Goal: Transaction & Acquisition: Purchase product/service

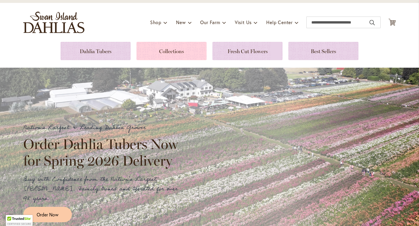
scroll to position [30, 0]
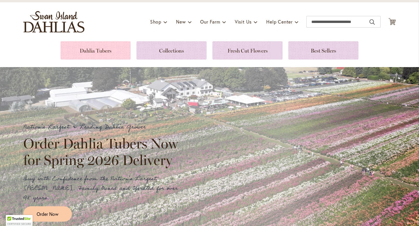
click at [104, 50] on link at bounding box center [96, 50] width 70 height 18
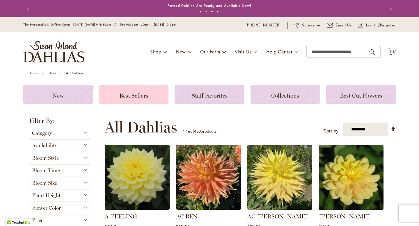
click at [143, 98] on span "Best Sellers" at bounding box center [133, 95] width 29 height 7
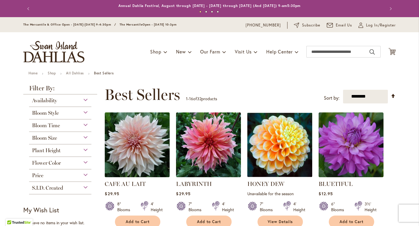
click at [135, 131] on img at bounding box center [137, 145] width 68 height 68
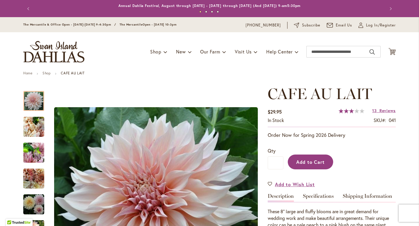
click at [309, 164] on span "Add to Cart" at bounding box center [310, 162] width 29 height 6
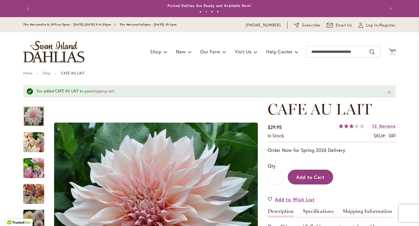
click at [301, 179] on span "Add to Cart" at bounding box center [310, 177] width 29 height 6
click at [393, 128] on span "Reviews" at bounding box center [387, 126] width 16 height 6
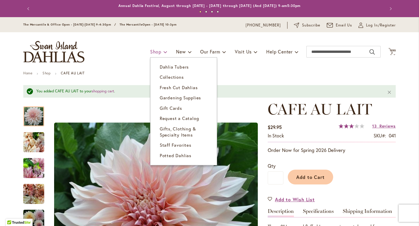
click at [158, 53] on span "Shop" at bounding box center [155, 52] width 11 height 6
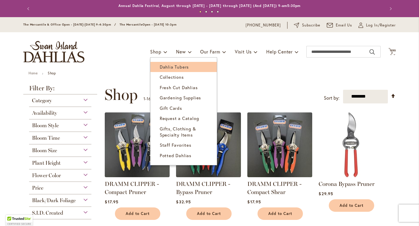
click at [166, 70] on link "Dahlia Tubers" at bounding box center [183, 67] width 66 height 10
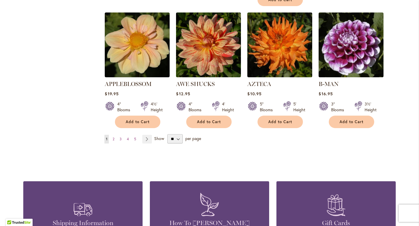
scroll to position [508, 0]
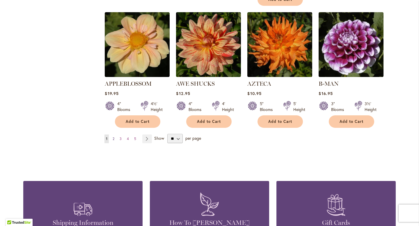
click at [114, 137] on span "2" at bounding box center [114, 139] width 2 height 4
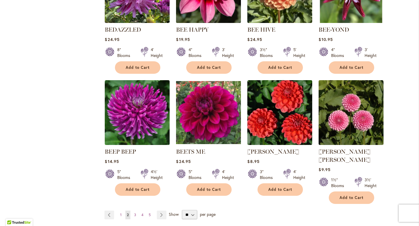
scroll to position [434, 0]
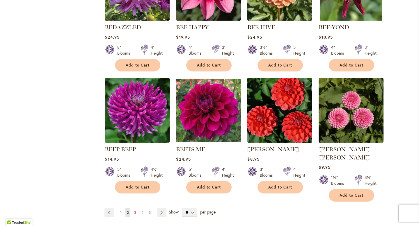
click at [292, 103] on img at bounding box center [280, 111] width 68 height 68
click at [285, 107] on img at bounding box center [280, 111] width 68 height 68
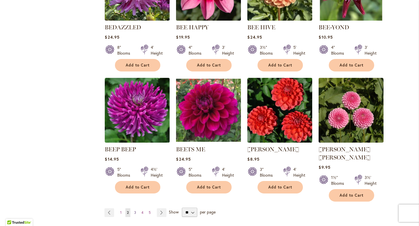
click at [136, 209] on link "Page 3" at bounding box center [135, 213] width 5 height 9
click at [135, 211] on span "3" at bounding box center [135, 213] width 2 height 4
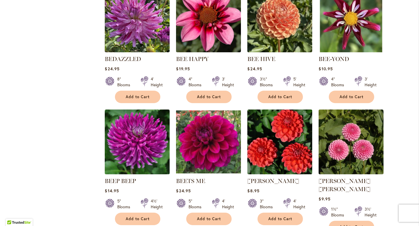
scroll to position [407, 0]
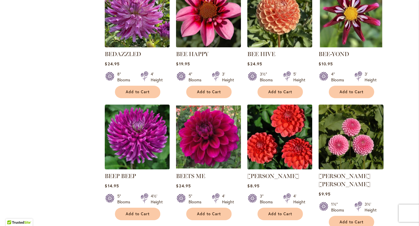
click at [283, 149] on img at bounding box center [280, 137] width 68 height 68
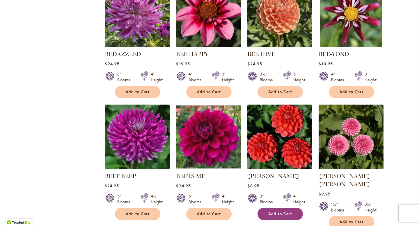
click at [273, 214] on span "Add to Cart" at bounding box center [280, 214] width 24 height 5
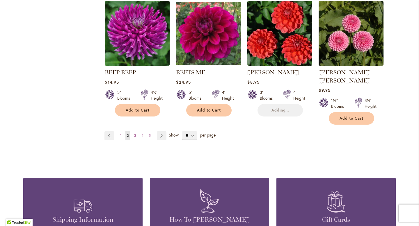
scroll to position [513, 0]
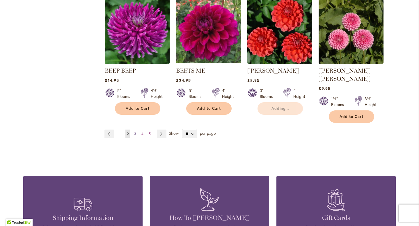
click at [134, 132] on span "3" at bounding box center [135, 134] width 2 height 4
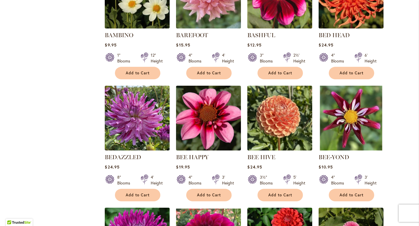
scroll to position [0, 0]
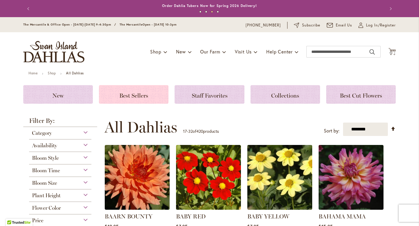
click at [132, 95] on span "Best Sellers" at bounding box center [133, 95] width 29 height 7
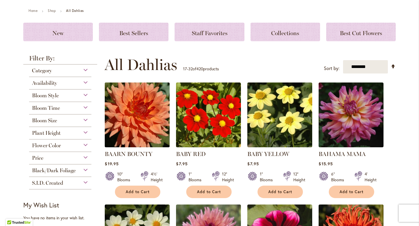
scroll to position [55, 0]
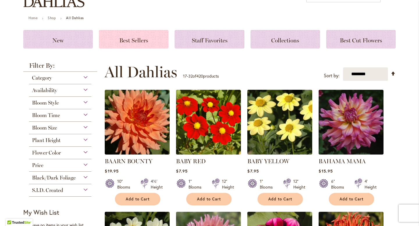
click at [147, 39] on span "Best Sellers" at bounding box center [133, 40] width 29 height 7
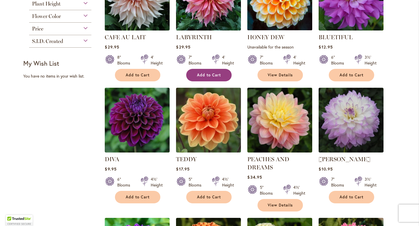
scroll to position [148, 0]
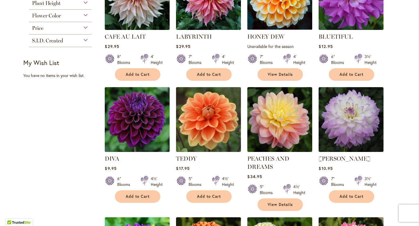
click at [157, 130] on img at bounding box center [137, 120] width 68 height 68
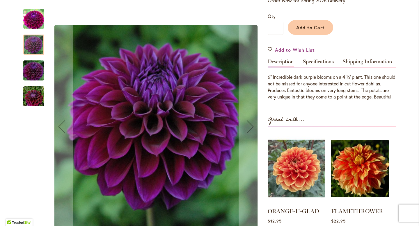
scroll to position [137, 0]
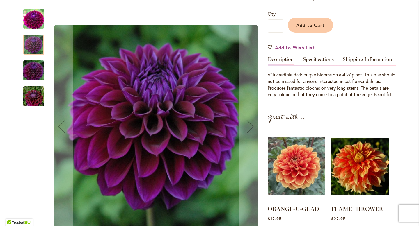
click at [39, 93] on img "Diva" at bounding box center [34, 97] width 42 height 28
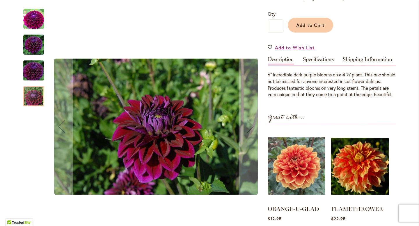
click at [38, 71] on img "Diva" at bounding box center [34, 71] width 42 height 28
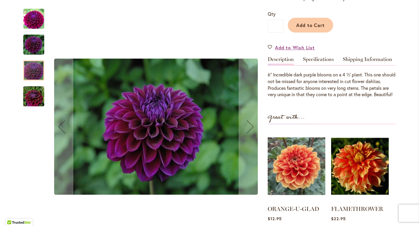
click at [40, 52] on img "Diva" at bounding box center [33, 44] width 21 height 21
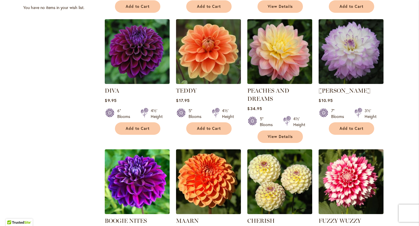
scroll to position [217, 0]
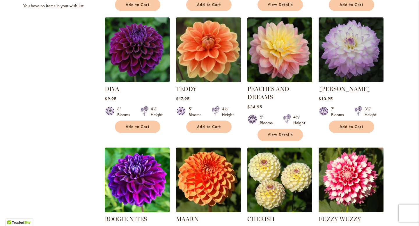
click at [217, 52] on img at bounding box center [209, 50] width 68 height 68
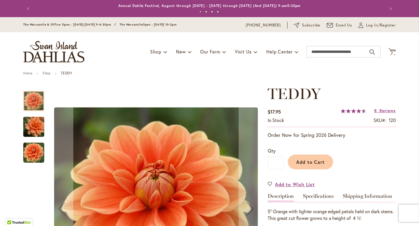
scroll to position [1, 0]
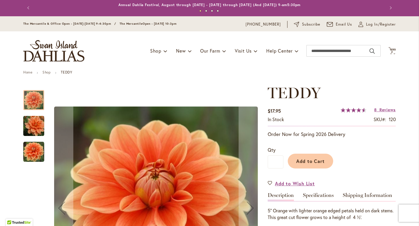
click at [31, 149] on img "Teddy" at bounding box center [33, 152] width 21 height 21
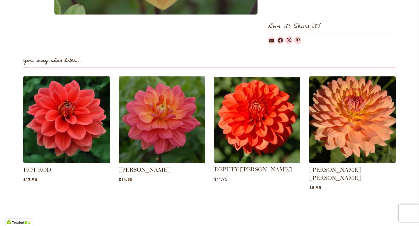
scroll to position [349, 0]
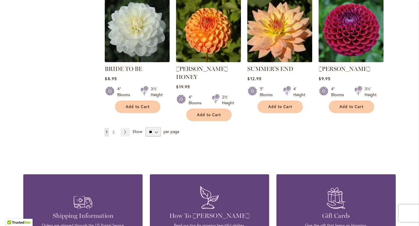
scroll to position [491, 0]
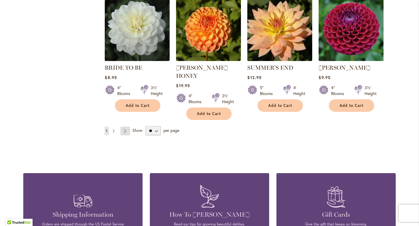
click at [126, 127] on link "Page Next" at bounding box center [125, 131] width 10 height 9
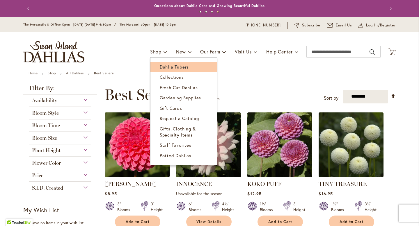
click at [164, 66] on span "Dahlia Tubers" at bounding box center [174, 67] width 29 height 6
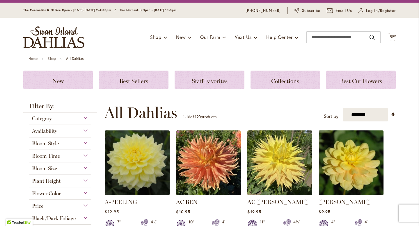
scroll to position [15, 0]
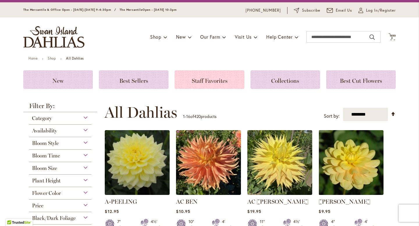
click at [200, 78] on span "Staff Favorites" at bounding box center [210, 80] width 36 height 7
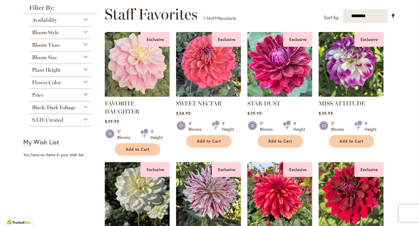
scroll to position [83, 0]
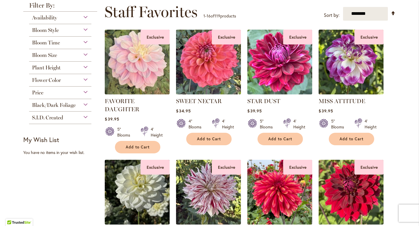
click at [211, 55] on img at bounding box center [209, 62] width 68 height 68
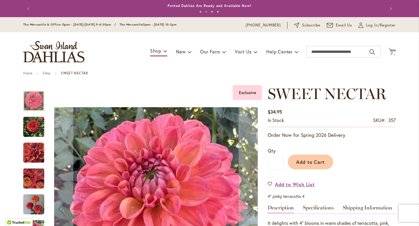
click at [27, 149] on img "SWEET NECTAR" at bounding box center [33, 153] width 21 height 21
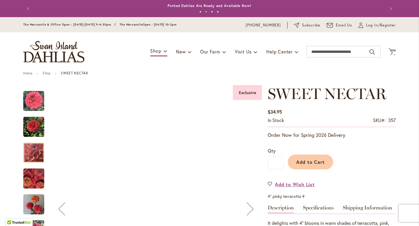
click at [32, 176] on img "SWEET NECTAR" at bounding box center [33, 178] width 21 height 21
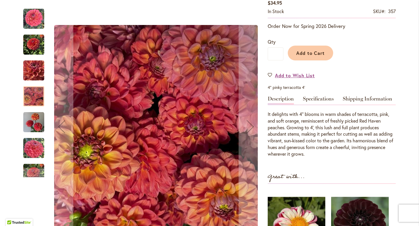
scroll to position [110, 0]
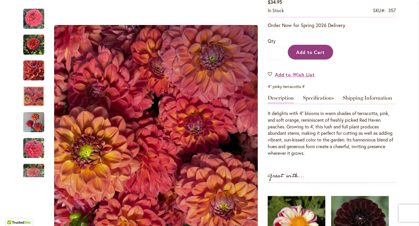
click at [324, 54] on button "Add to Cart" at bounding box center [310, 52] width 45 height 15
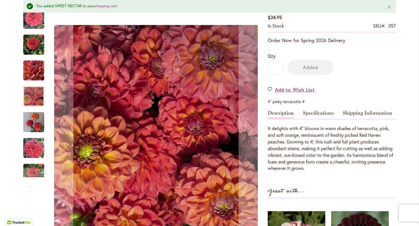
scroll to position [0, 0]
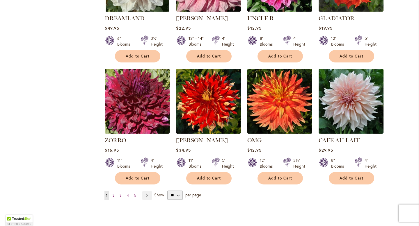
scroll to position [419, 0]
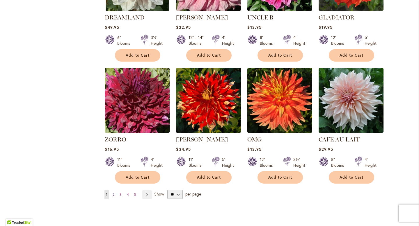
click at [115, 193] on link "Page 2" at bounding box center [113, 195] width 5 height 9
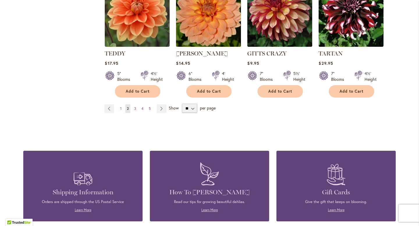
scroll to position [514, 0]
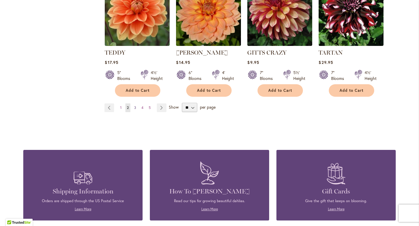
click at [135, 107] on span "3" at bounding box center [135, 108] width 2 height 4
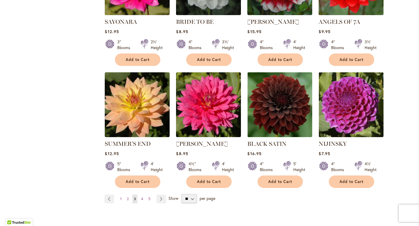
scroll to position [415, 0]
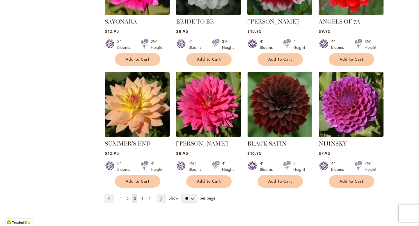
click at [143, 197] on span "4" at bounding box center [142, 199] width 2 height 4
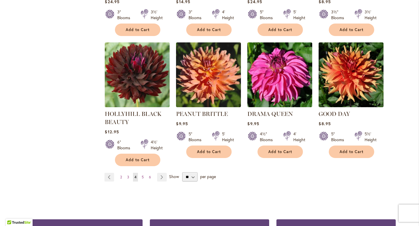
scroll to position [489, 0]
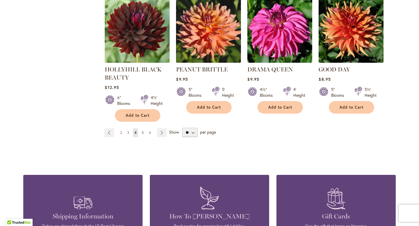
click at [142, 131] on span "5" at bounding box center [143, 133] width 2 height 4
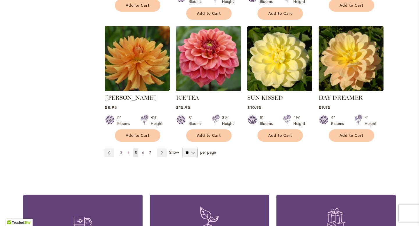
scroll to position [496, 0]
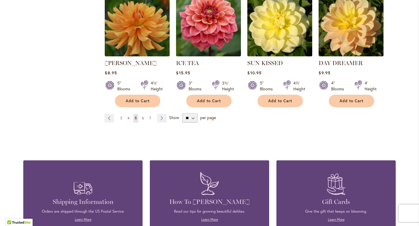
click at [142, 114] on link "Page 6" at bounding box center [143, 118] width 5 height 9
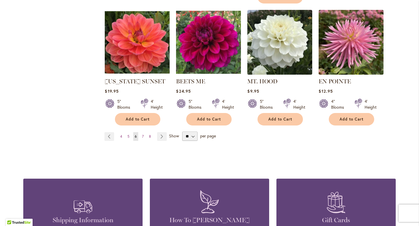
scroll to position [478, 0]
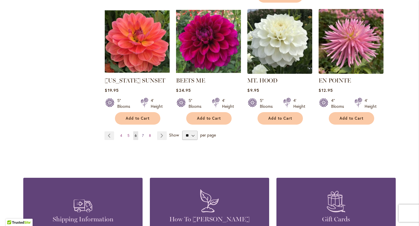
click at [143, 134] on span "7" at bounding box center [143, 136] width 2 height 4
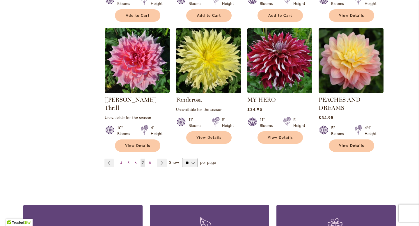
scroll to position [462, 0]
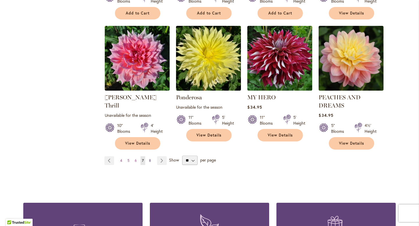
click at [148, 157] on link "Page 8" at bounding box center [150, 161] width 5 height 9
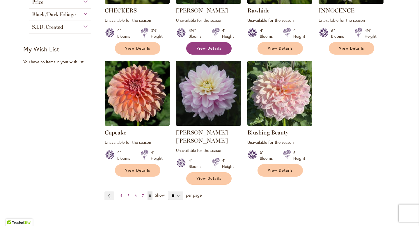
scroll to position [176, 0]
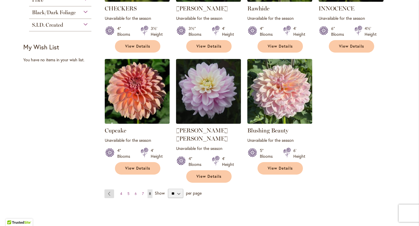
click at [111, 190] on link "Page Previous" at bounding box center [109, 194] width 10 height 9
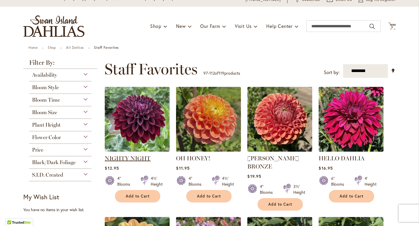
scroll to position [26, 0]
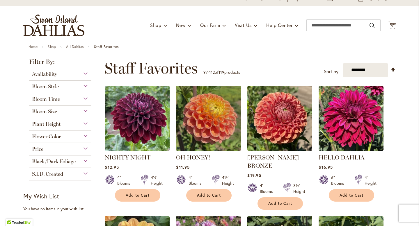
click at [144, 113] on img at bounding box center [137, 118] width 68 height 68
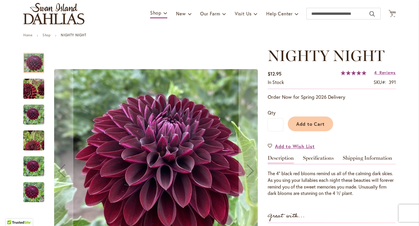
scroll to position [56, 0]
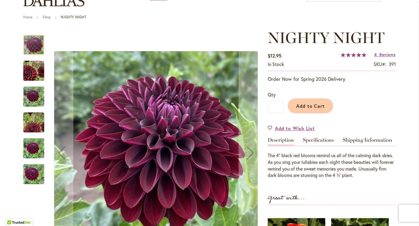
click at [36, 182] on img "Nighty Night" at bounding box center [33, 175] width 21 height 28
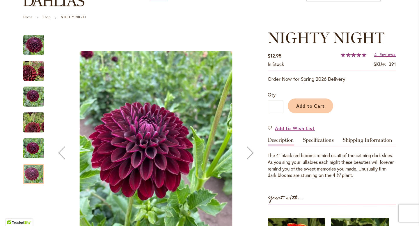
click at [30, 159] on div "Nighty Night" at bounding box center [33, 172] width 21 height 26
click at [35, 146] on img "Nighty Night" at bounding box center [33, 149] width 21 height 28
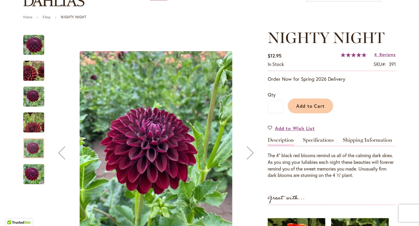
click at [34, 119] on img "Nighty Night" at bounding box center [34, 123] width 42 height 38
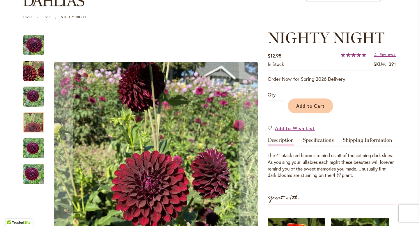
click at [37, 89] on img "Nighty Night" at bounding box center [33, 96] width 21 height 21
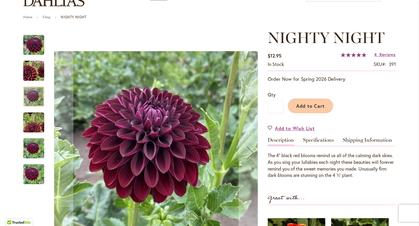
click at [38, 64] on img "Nighty Night" at bounding box center [33, 71] width 41 height 40
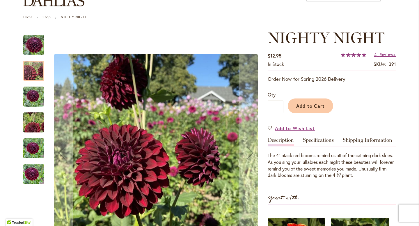
click at [36, 49] on img "Nighty Night" at bounding box center [33, 45] width 21 height 21
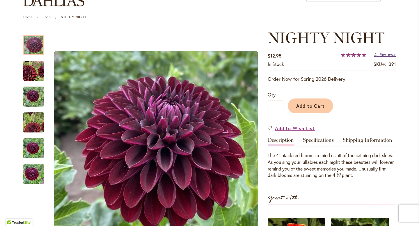
click at [385, 54] on span "Reviews" at bounding box center [387, 55] width 16 height 6
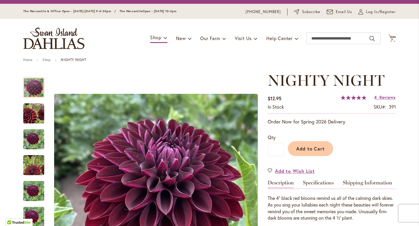
scroll to position [0, 0]
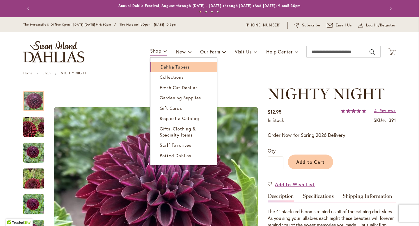
click at [165, 71] on link "Dahlia Tubers" at bounding box center [183, 67] width 66 height 10
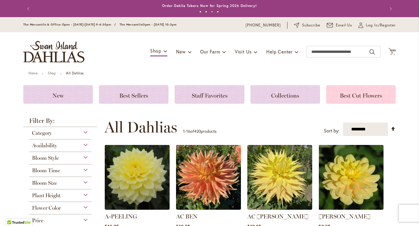
click at [340, 100] on div "Best Cut Flowers" at bounding box center [361, 94] width 70 height 19
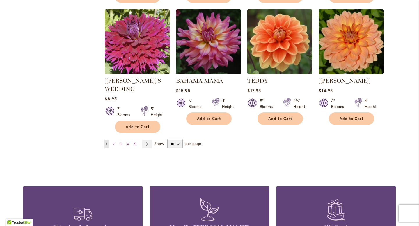
scroll to position [479, 0]
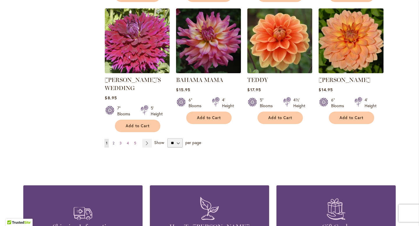
click at [113, 142] on span "2" at bounding box center [114, 143] width 2 height 4
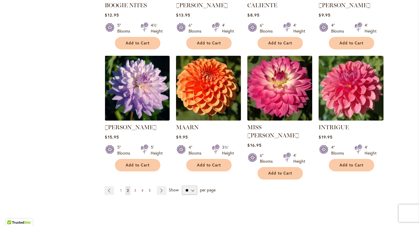
scroll to position [429, 0]
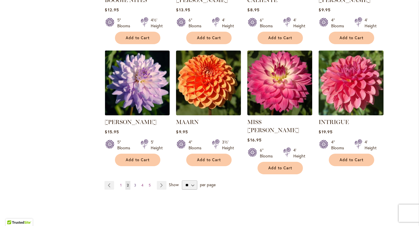
click at [134, 183] on span "3" at bounding box center [135, 185] width 2 height 4
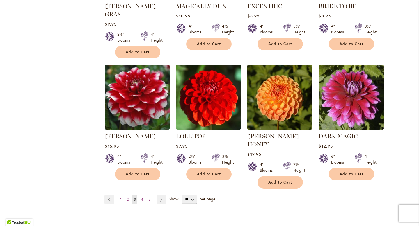
scroll to position [431, 0]
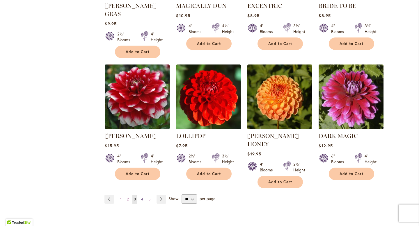
click at [144, 195] on link "Page 4" at bounding box center [142, 199] width 5 height 9
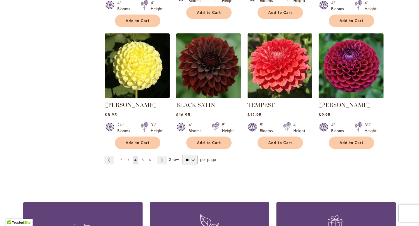
scroll to position [469, 0]
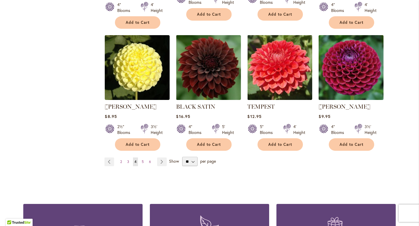
click at [345, 69] on img at bounding box center [351, 67] width 68 height 68
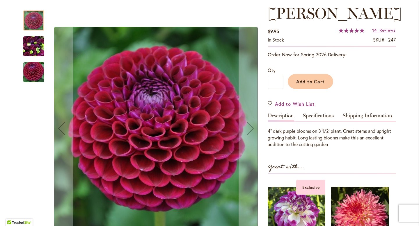
scroll to position [82, 0]
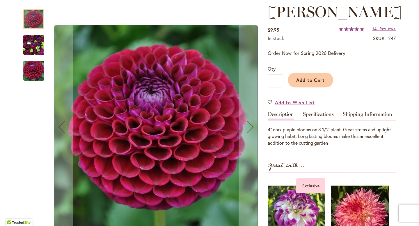
click at [34, 45] on img "IVANETTI" at bounding box center [33, 45] width 21 height 28
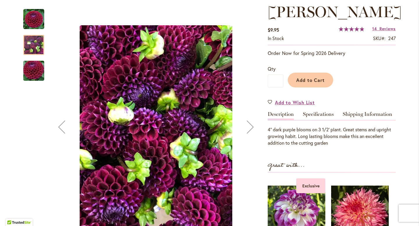
click at [35, 71] on img "IVANETTI" at bounding box center [34, 71] width 42 height 28
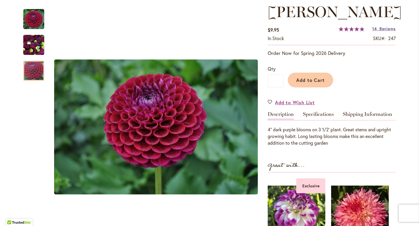
click at [376, 30] on span "14" at bounding box center [374, 29] width 4 height 6
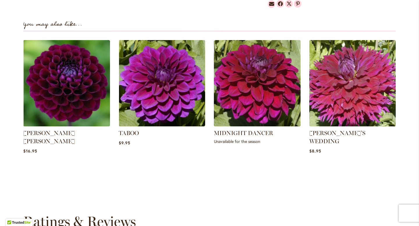
scroll to position [407, 0]
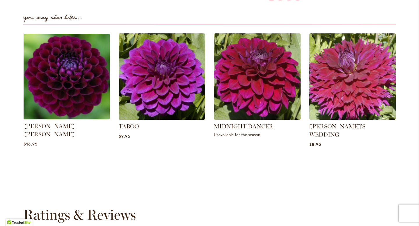
click at [49, 89] on img at bounding box center [67, 76] width 90 height 90
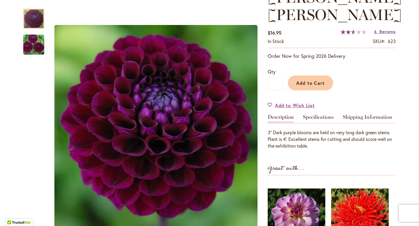
click at [388, 33] on span "Reviews" at bounding box center [387, 32] width 16 height 6
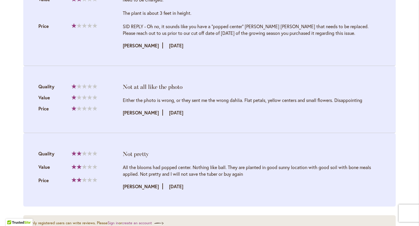
scroll to position [939, 0]
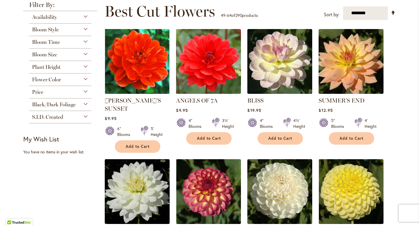
scroll to position [82, 0]
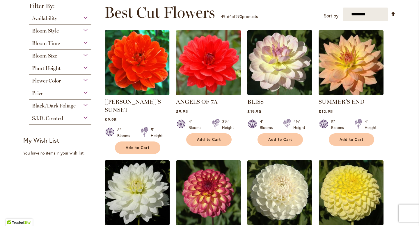
click at [56, 81] on span "Flower Color" at bounding box center [46, 81] width 29 height 6
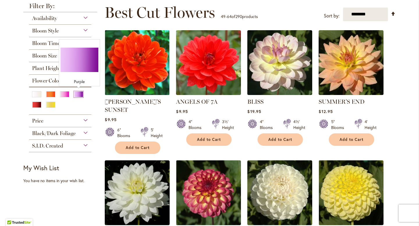
click at [79, 94] on div "Purple" at bounding box center [78, 94] width 9 height 6
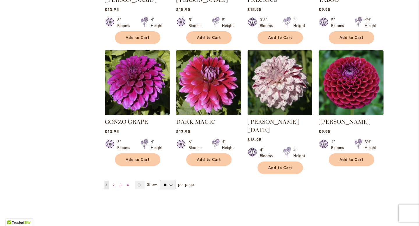
scroll to position [464, 0]
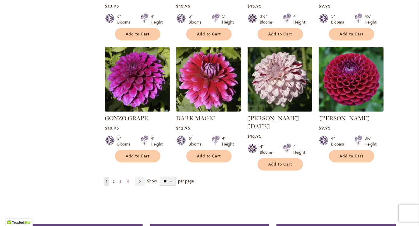
click at [114, 180] on span "2" at bounding box center [114, 182] width 2 height 4
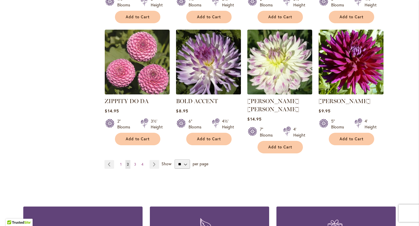
scroll to position [473, 0]
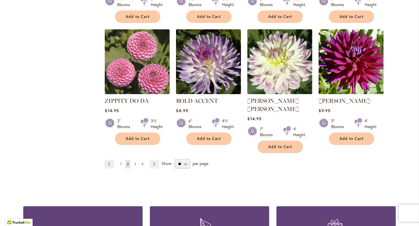
click at [136, 162] on span "3" at bounding box center [135, 164] width 2 height 4
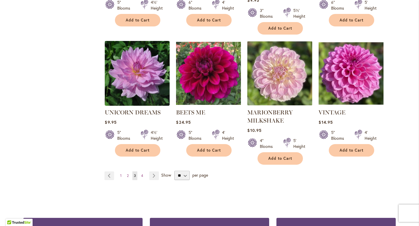
scroll to position [487, 0]
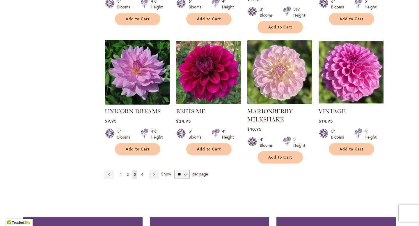
click at [141, 171] on link "Page 4" at bounding box center [142, 175] width 5 height 9
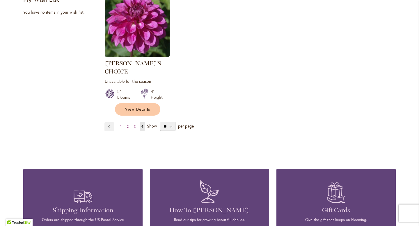
scroll to position [262, 0]
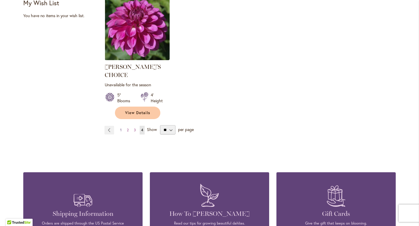
click at [121, 126] on link "Page 1" at bounding box center [121, 130] width 4 height 9
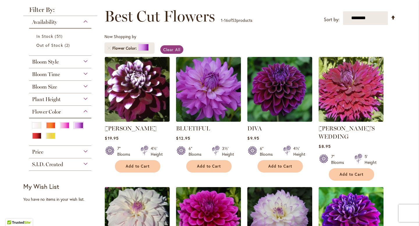
scroll to position [78, 0]
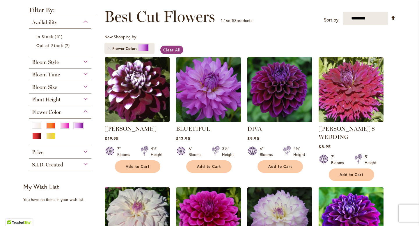
click at [257, 103] on img at bounding box center [280, 90] width 68 height 68
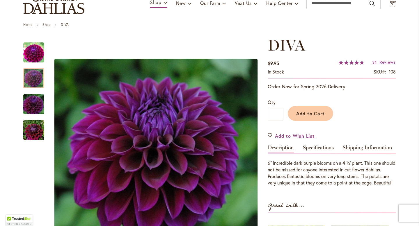
scroll to position [49, 0]
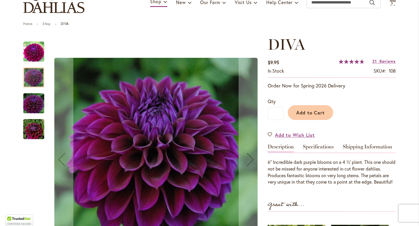
click at [29, 134] on img "Diva" at bounding box center [34, 130] width 42 height 28
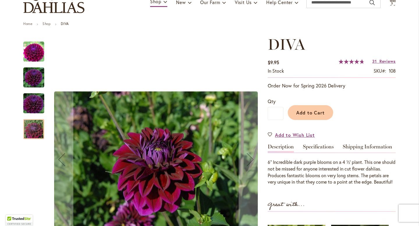
click at [35, 105] on img "Diva" at bounding box center [34, 104] width 42 height 28
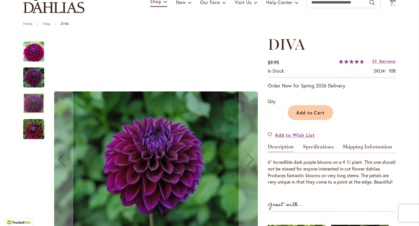
click at [39, 78] on img "Diva" at bounding box center [33, 77] width 21 height 21
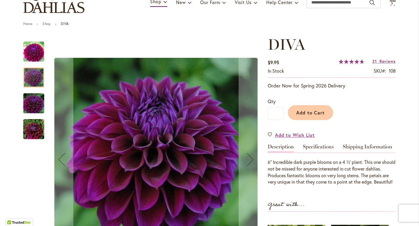
click at [40, 50] on img "Diva" at bounding box center [33, 51] width 21 height 21
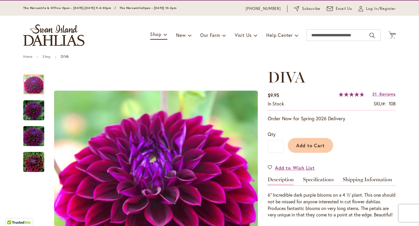
scroll to position [0, 0]
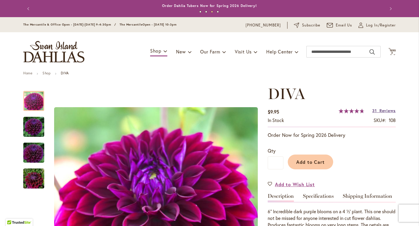
click at [381, 109] on span "Reviews" at bounding box center [387, 111] width 16 height 6
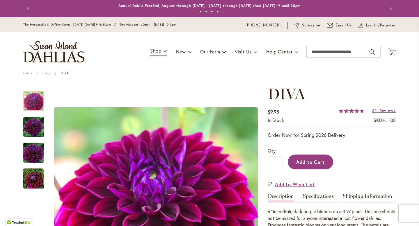
click at [303, 160] on span "Add to Cart" at bounding box center [310, 162] width 29 height 6
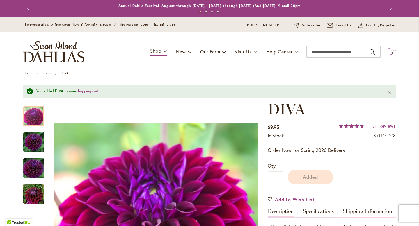
click at [393, 53] on span "4 4 items" at bounding box center [392, 53] width 6 height 3
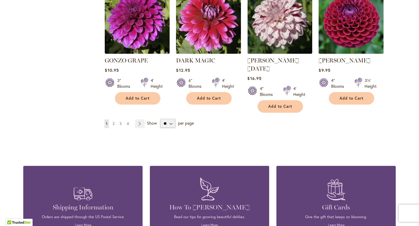
scroll to position [524, 0]
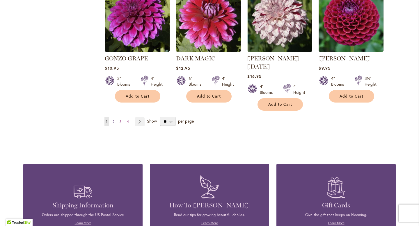
click at [114, 120] on span "2" at bounding box center [114, 122] width 2 height 4
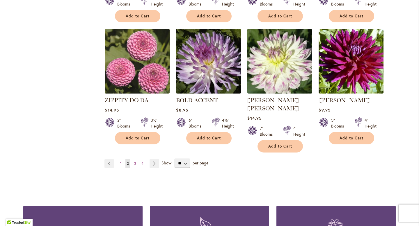
scroll to position [475, 0]
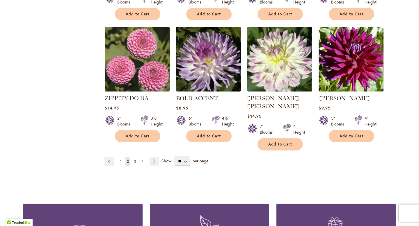
click at [134, 159] on span "3" at bounding box center [135, 161] width 2 height 4
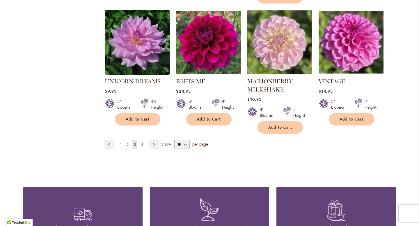
scroll to position [515, 0]
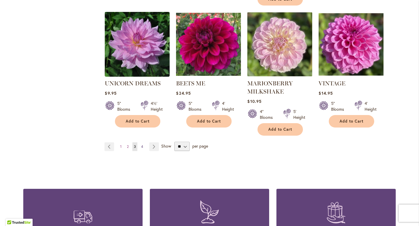
click at [144, 143] on link "Page 4" at bounding box center [142, 147] width 5 height 9
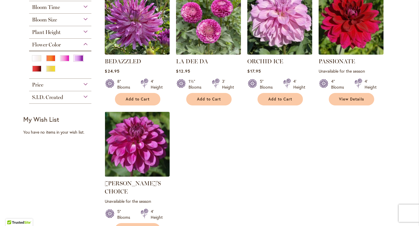
scroll to position [145, 0]
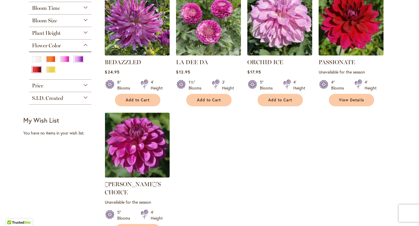
click at [36, 70] on div "Red" at bounding box center [36, 70] width 9 height 6
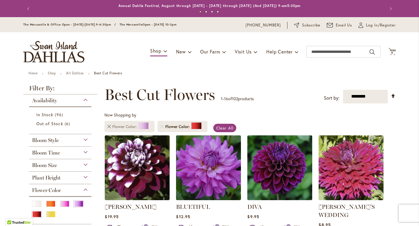
click at [109, 125] on link "Remove Flower Color Purple" at bounding box center [108, 126] width 3 height 3
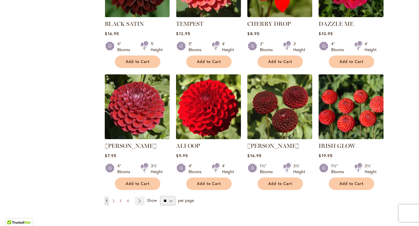
scroll to position [442, 0]
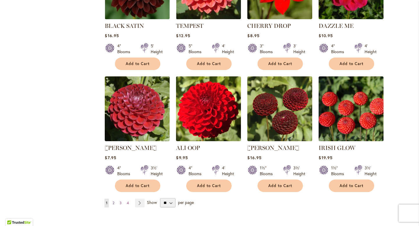
click at [114, 201] on span "2" at bounding box center [114, 203] width 2 height 4
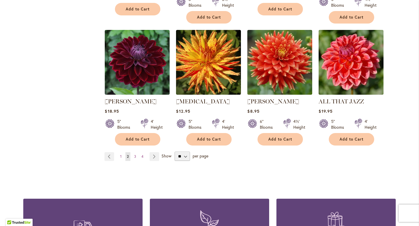
scroll to position [498, 0]
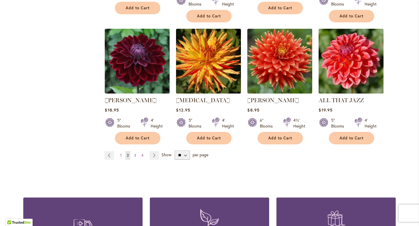
click at [135, 153] on span "3" at bounding box center [135, 155] width 2 height 4
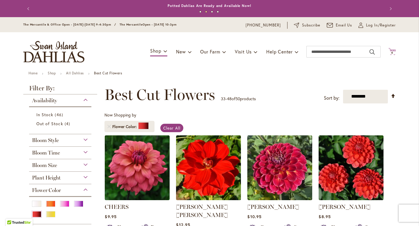
click at [394, 53] on span "4 4 items" at bounding box center [392, 53] width 6 height 3
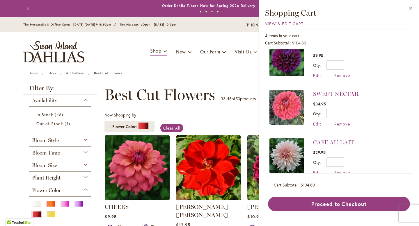
scroll to position [23, 0]
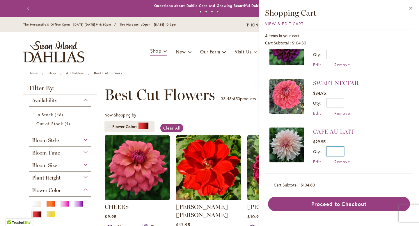
click at [342, 150] on input "*" at bounding box center [335, 151] width 17 height 9
type input "*"
click at [362, 157] on button "Update" at bounding box center [361, 153] width 21 height 13
